Goal: Check status: Check status

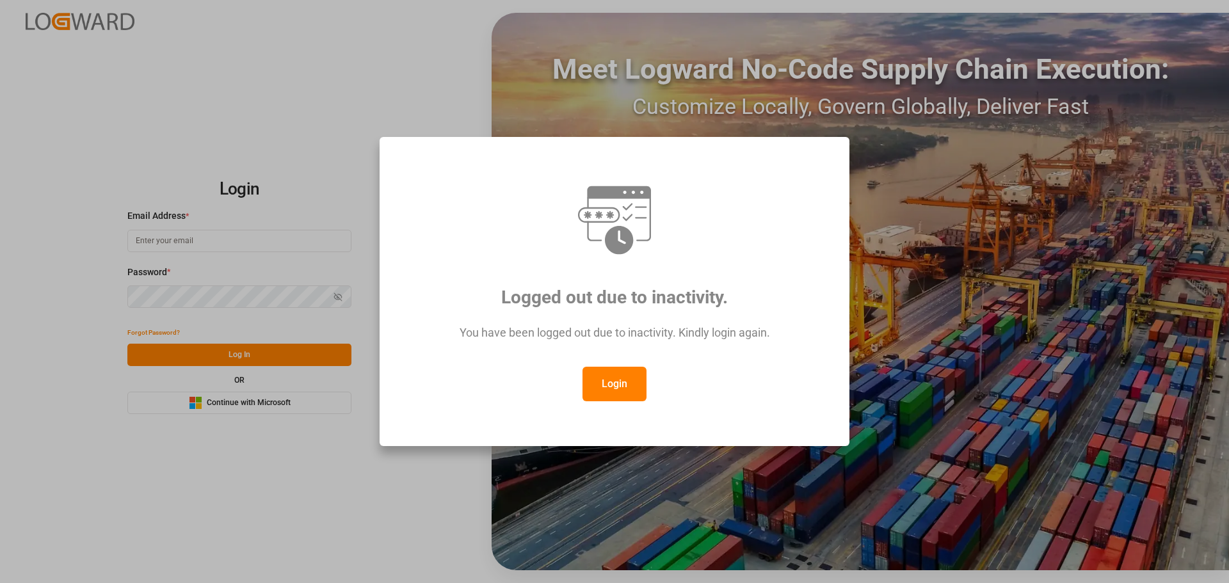
click at [619, 385] on button "Login" at bounding box center [614, 384] width 64 height 35
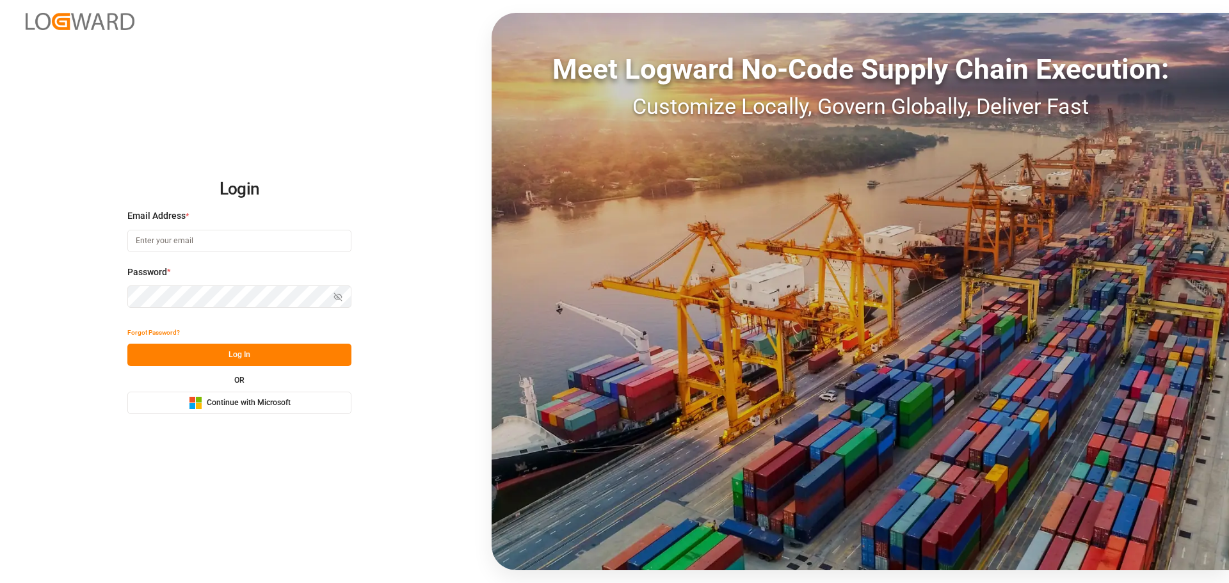
click at [241, 405] on span "Continue with Microsoft" at bounding box center [249, 403] width 84 height 12
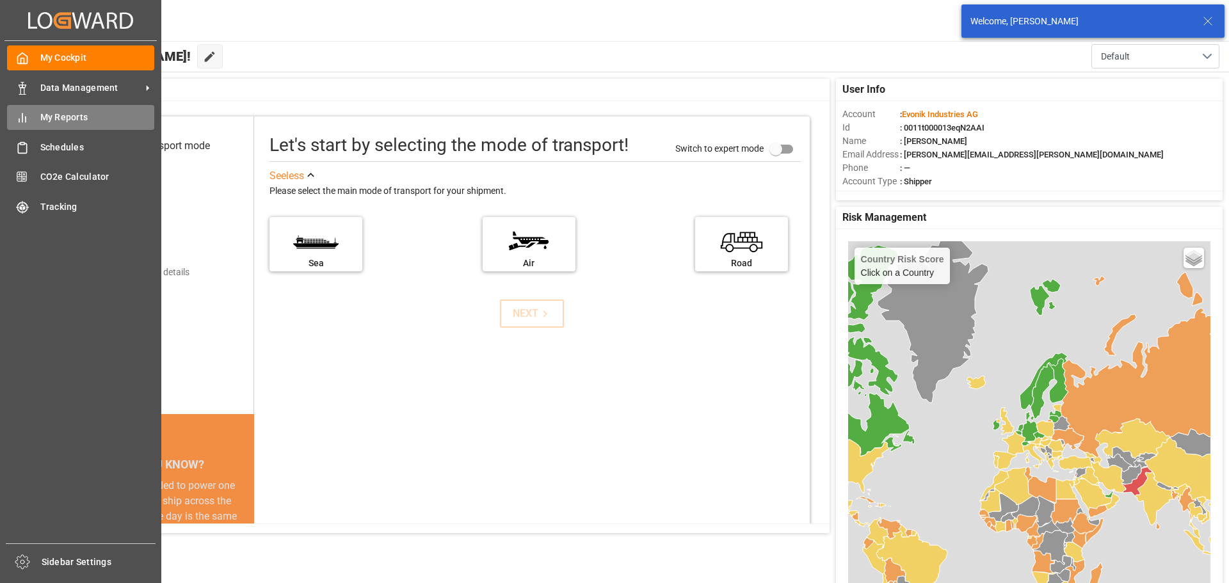
click at [57, 120] on span "My Reports" at bounding box center [97, 117] width 115 height 13
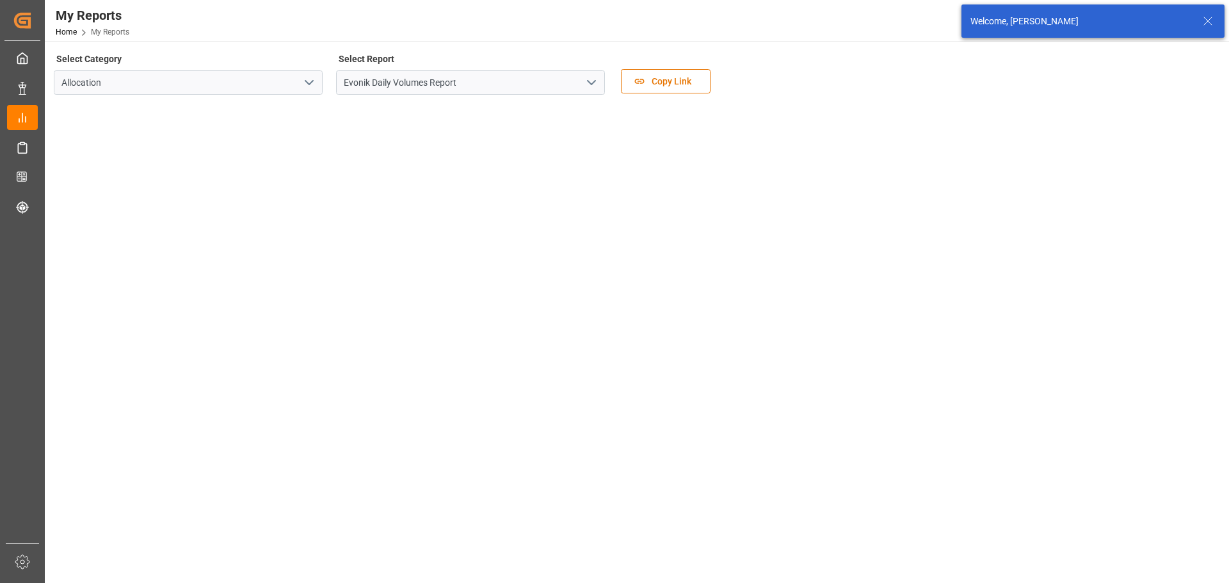
click at [591, 84] on polyline "open menu" at bounding box center [592, 83] width 8 height 4
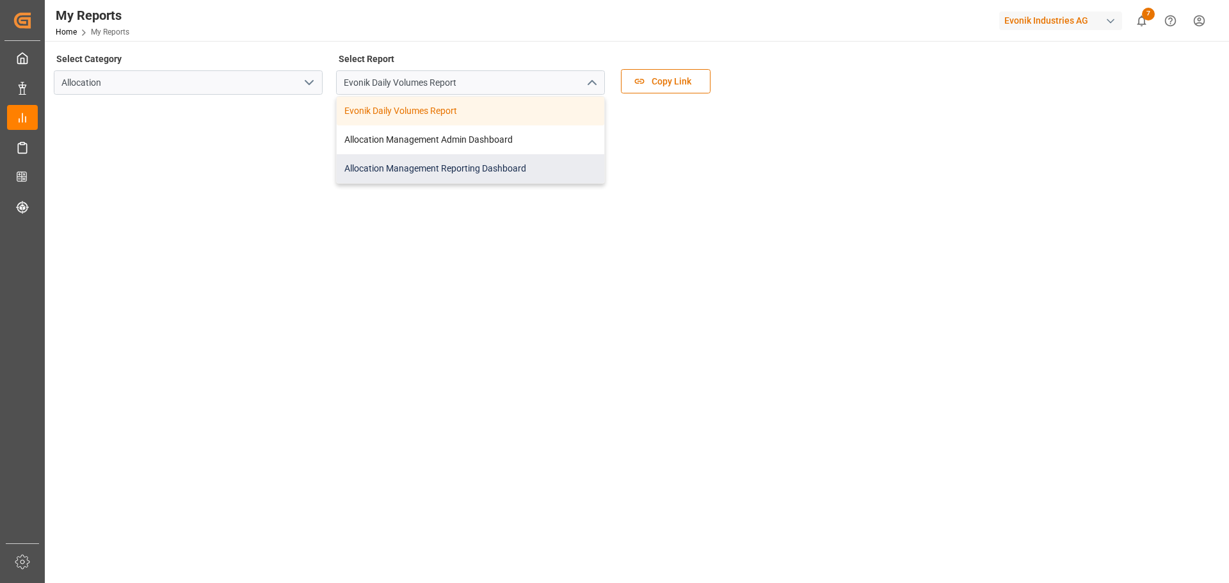
click at [441, 167] on div "Allocation Management Reporting Dashboard" at bounding box center [471, 168] width 268 height 29
